Goal: Task Accomplishment & Management: Manage account settings

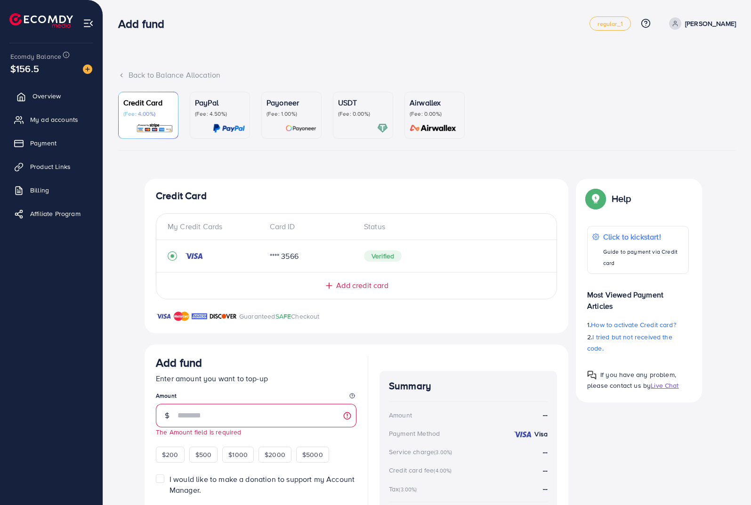
click at [41, 96] on span "Overview" at bounding box center [46, 95] width 28 height 9
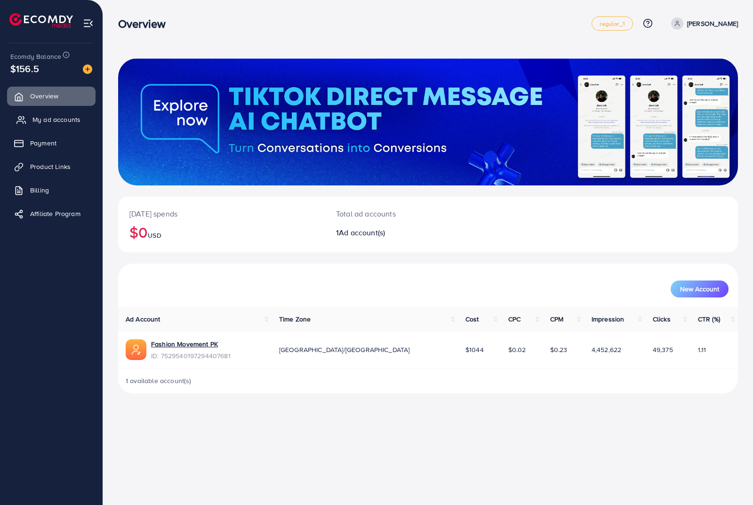
click at [62, 117] on span "My ad accounts" at bounding box center [56, 119] width 48 height 9
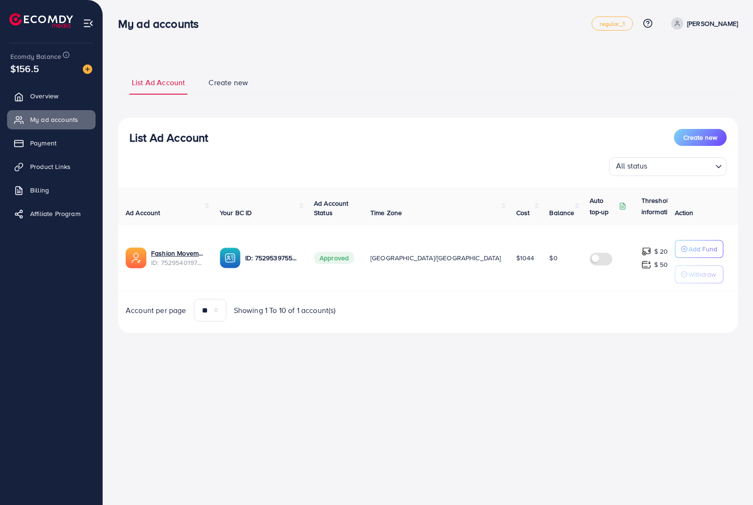
click at [479, 376] on div "My ad accounts regular_1 Help Center Contact Support Plans and Pricing Term and…" at bounding box center [376, 252] width 753 height 505
click at [275, 160] on div "All status Loading..." at bounding box center [427, 166] width 597 height 19
click at [198, 249] on link "Fashion Movement PK" at bounding box center [178, 252] width 54 height 9
click at [529, 347] on div "List Ad Account Create new List Ad Account Create new All status Loading... Ad …" at bounding box center [428, 179] width 650 height 359
click at [706, 249] on button "Add Fund" at bounding box center [699, 249] width 48 height 18
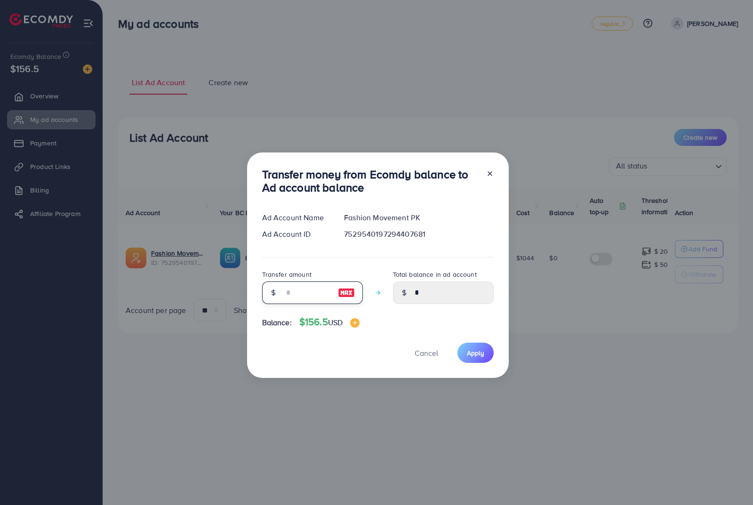
click at [311, 291] on input "number" at bounding box center [307, 292] width 47 height 23
type input "*"
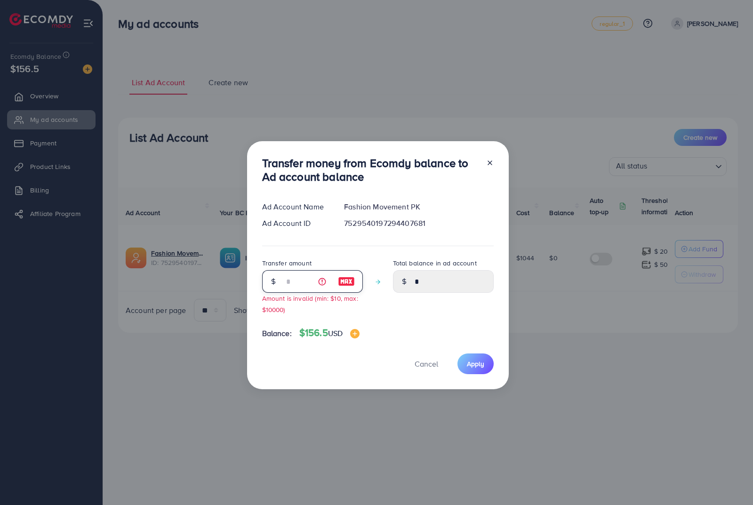
type input "****"
type input "**"
type input "*****"
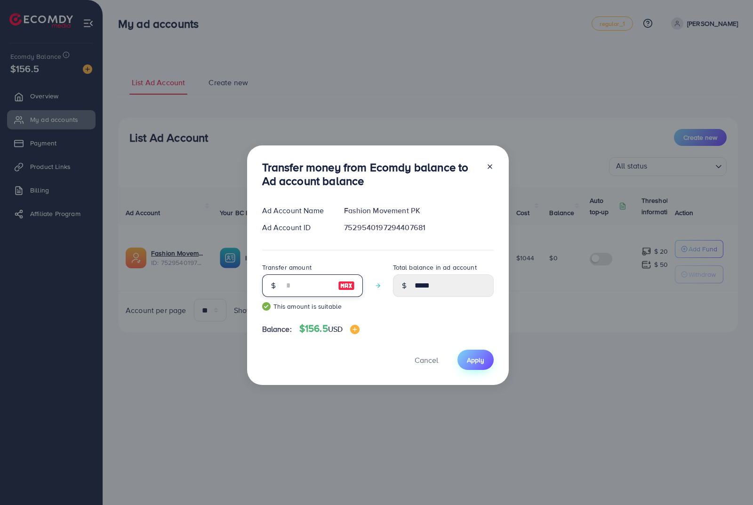
type input "**"
click at [465, 353] on button "Apply" at bounding box center [475, 360] width 36 height 20
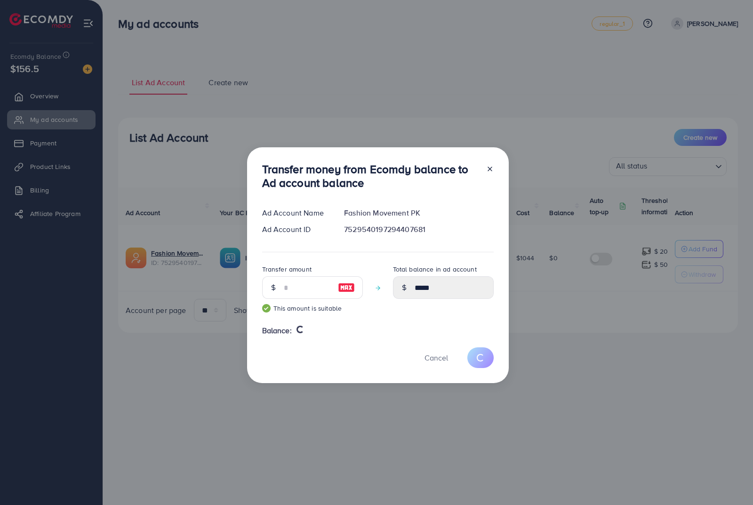
type input "*"
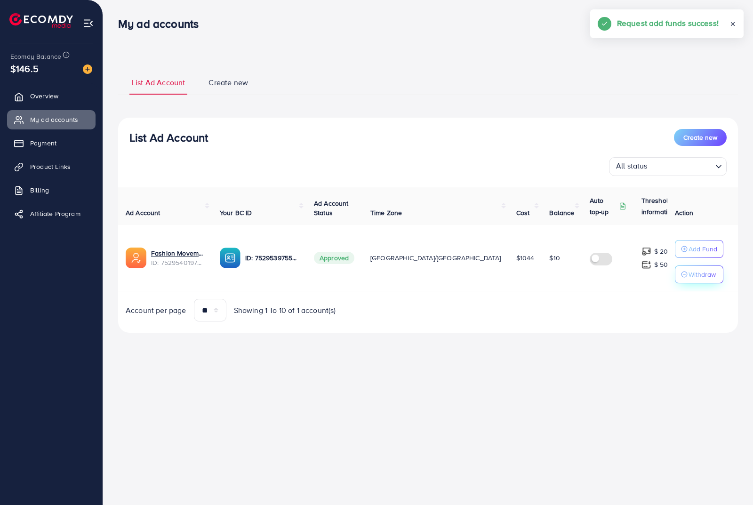
click at [688, 270] on p "Withdraw" at bounding box center [701, 274] width 27 height 11
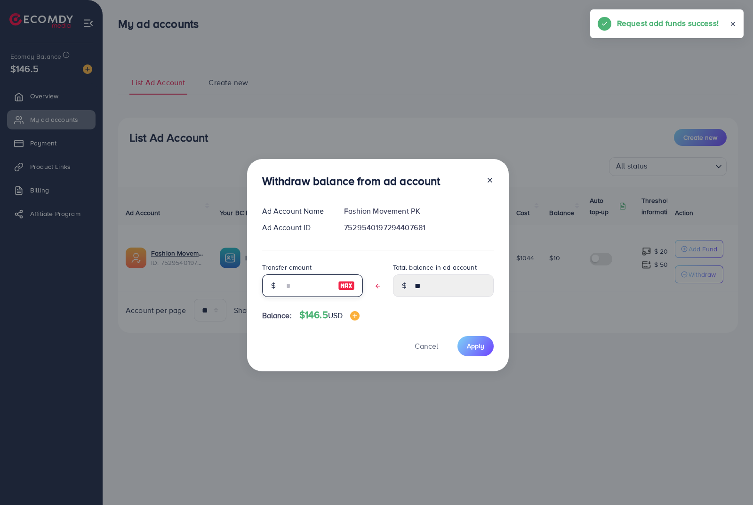
click at [291, 280] on input "text" at bounding box center [307, 285] width 47 height 23
type input "*"
type input "****"
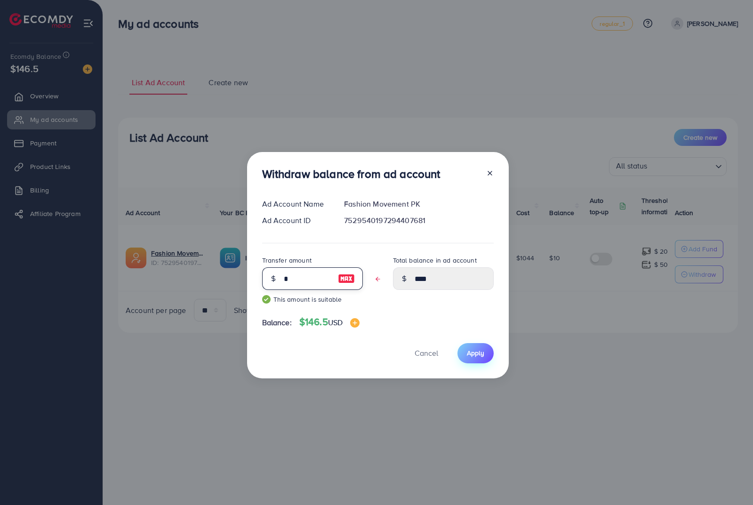
type input "*"
click at [478, 360] on button "Apply" at bounding box center [475, 353] width 36 height 20
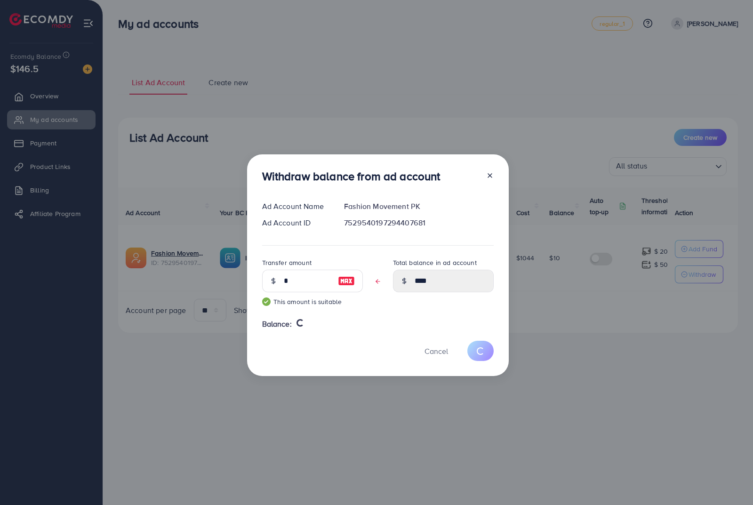
click at [431, 410] on div "Withdraw balance from ad account Ad Account Name Fashion Movement PK Ad Account…" at bounding box center [376, 252] width 753 height 505
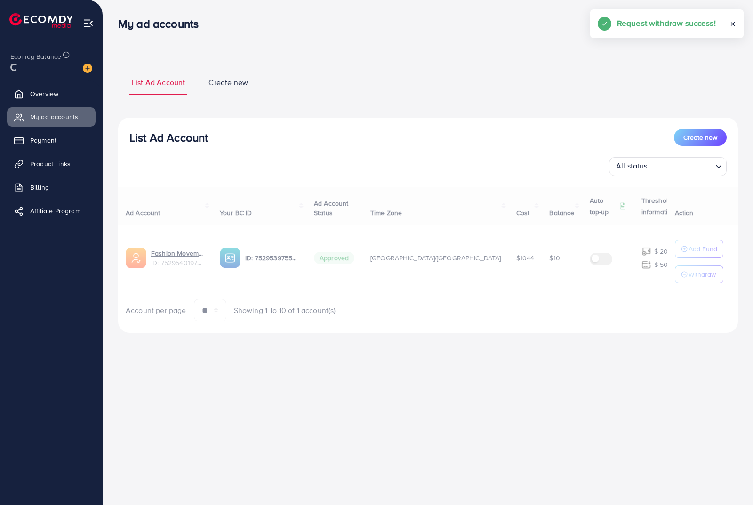
click at [314, 64] on div "List Ad Account Create new List Ad Account Create new All status Loading... Ad …" at bounding box center [428, 201] width 620 height 286
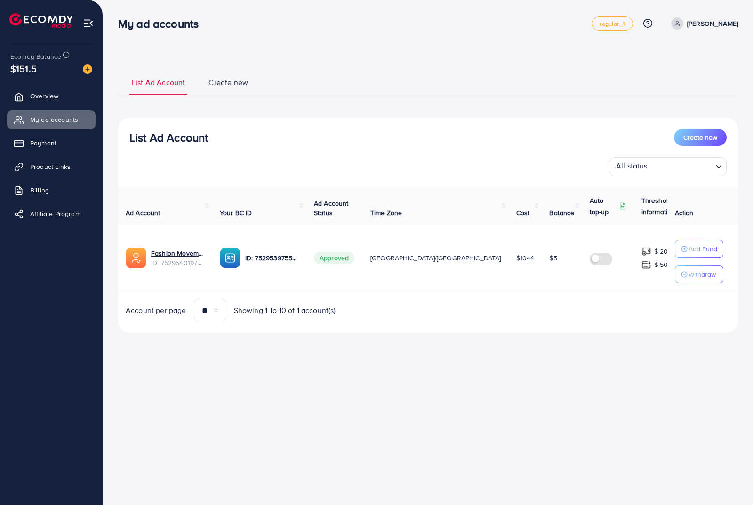
click at [448, 55] on div "List Ad Account Create new List Ad Account Create new All status Loading... Ad …" at bounding box center [428, 179] width 650 height 359
click at [385, 361] on div "My ad accounts regular_1 Help Center Contact Support Plans and Pricing Term and…" at bounding box center [376, 252] width 753 height 505
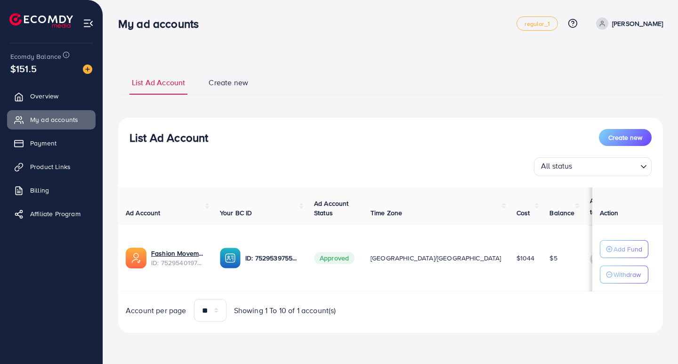
click at [353, 109] on div "List Ad Account Create new List Ad Account Create new All status Loading... Ad …" at bounding box center [390, 201] width 544 height 263
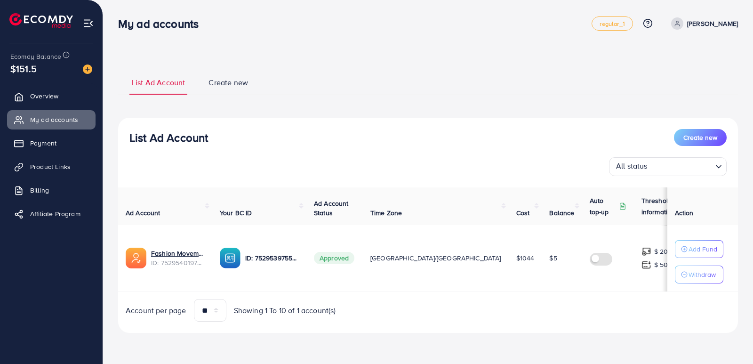
click at [401, 121] on div "List Ad Account Create new All status Loading... Ad Account Your BC ID Ad Accou…" at bounding box center [428, 225] width 620 height 215
click at [353, 64] on div "List Ad Account Create new List Ad Account Create new All status Loading... Ad …" at bounding box center [428, 201] width 620 height 286
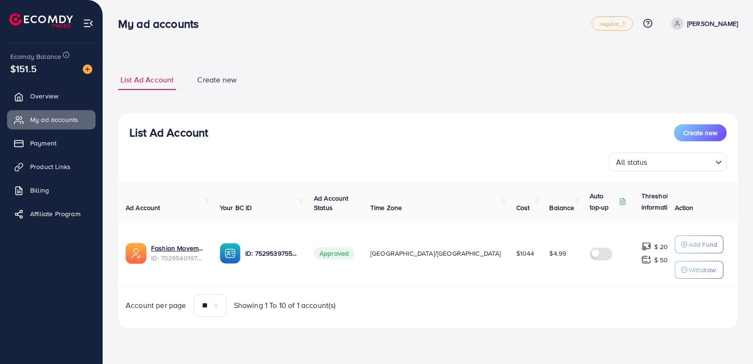
click at [365, 149] on div "List Ad Account Create new All status Loading..." at bounding box center [428, 147] width 620 height 47
